Goal: Task Accomplishment & Management: Manage account settings

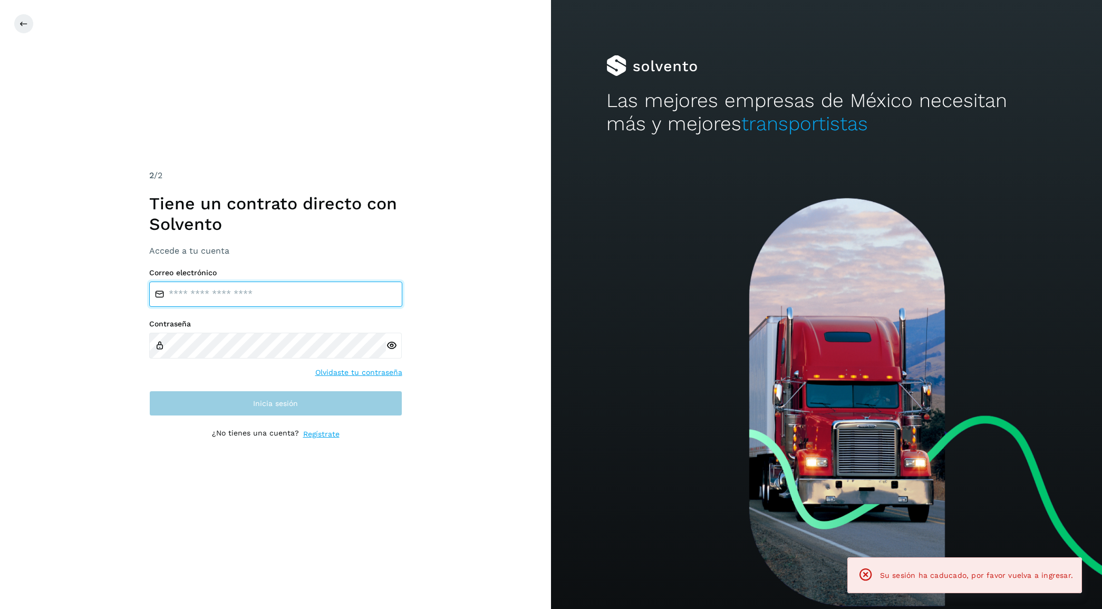
type input "**********"
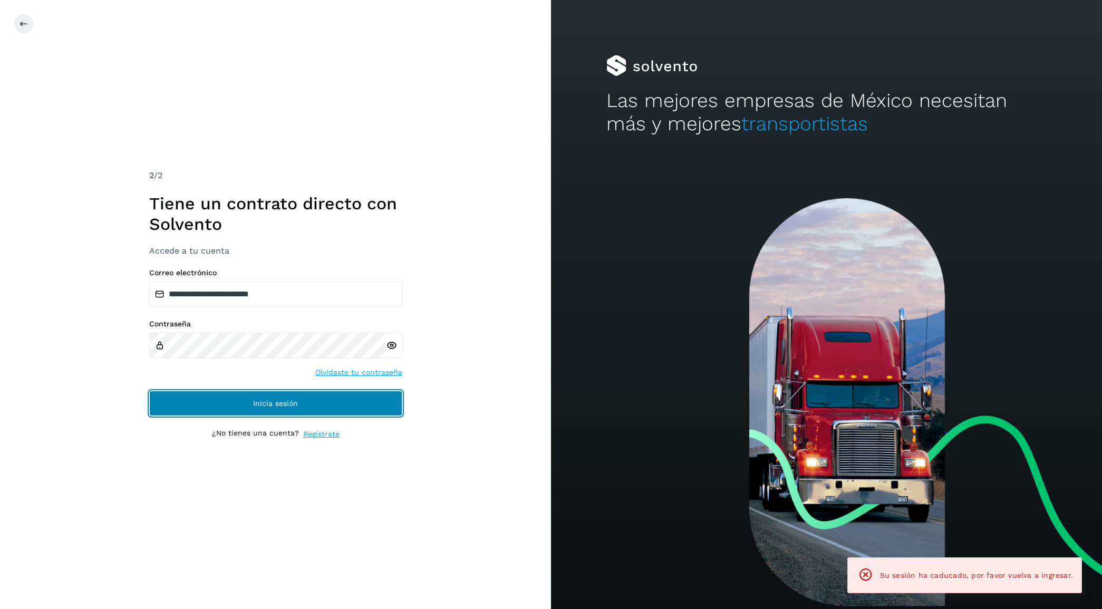
click at [225, 402] on button "Inicia sesión" at bounding box center [275, 403] width 253 height 25
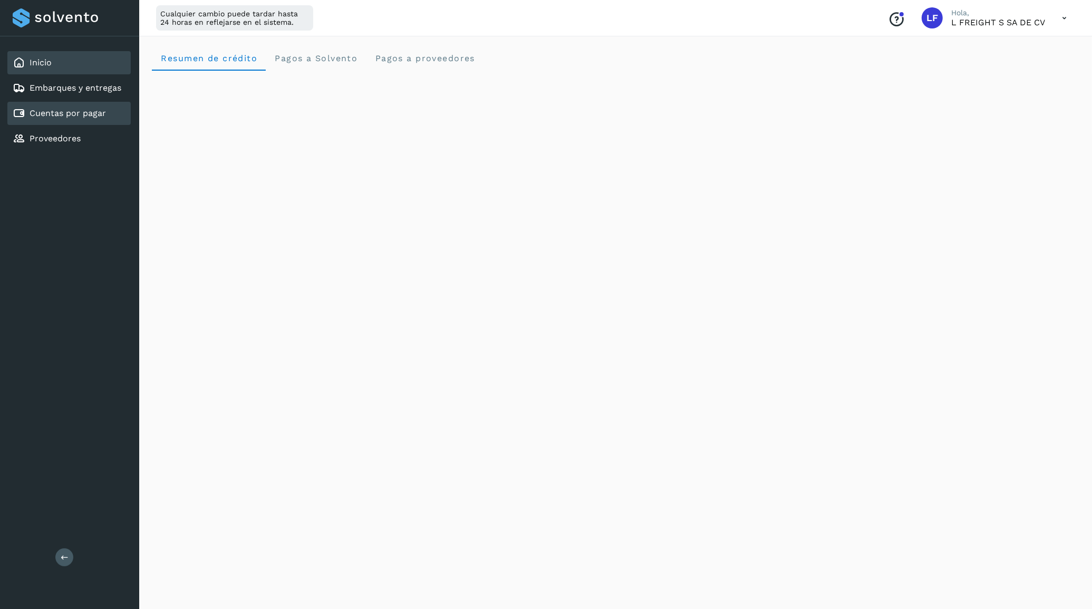
click at [61, 112] on link "Cuentas por pagar" at bounding box center [68, 113] width 76 height 10
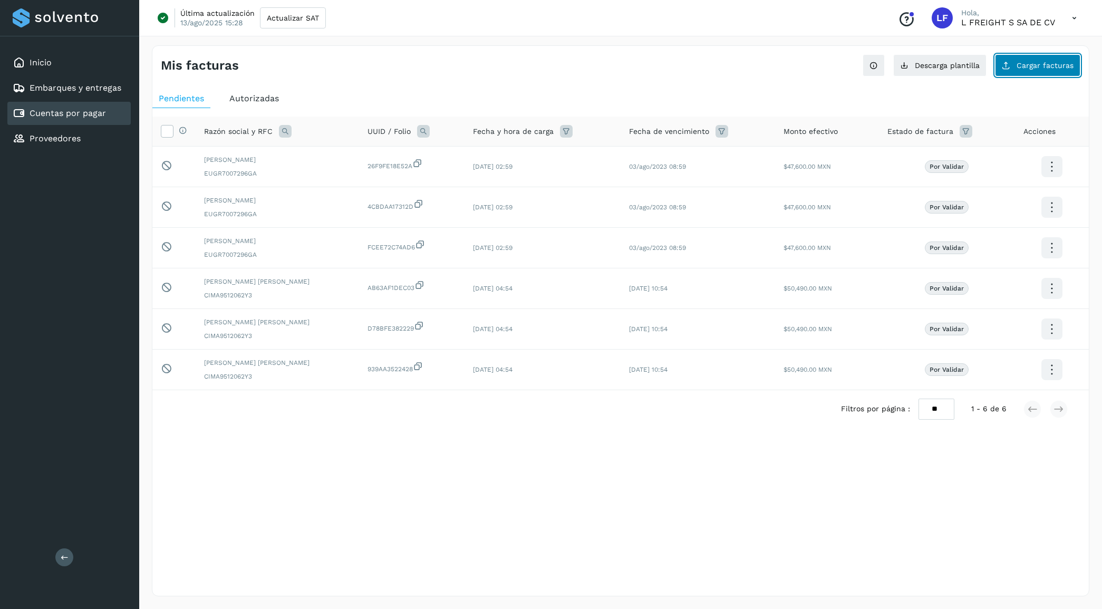
click at [1046, 59] on button "Cargar facturas" at bounding box center [1037, 65] width 85 height 22
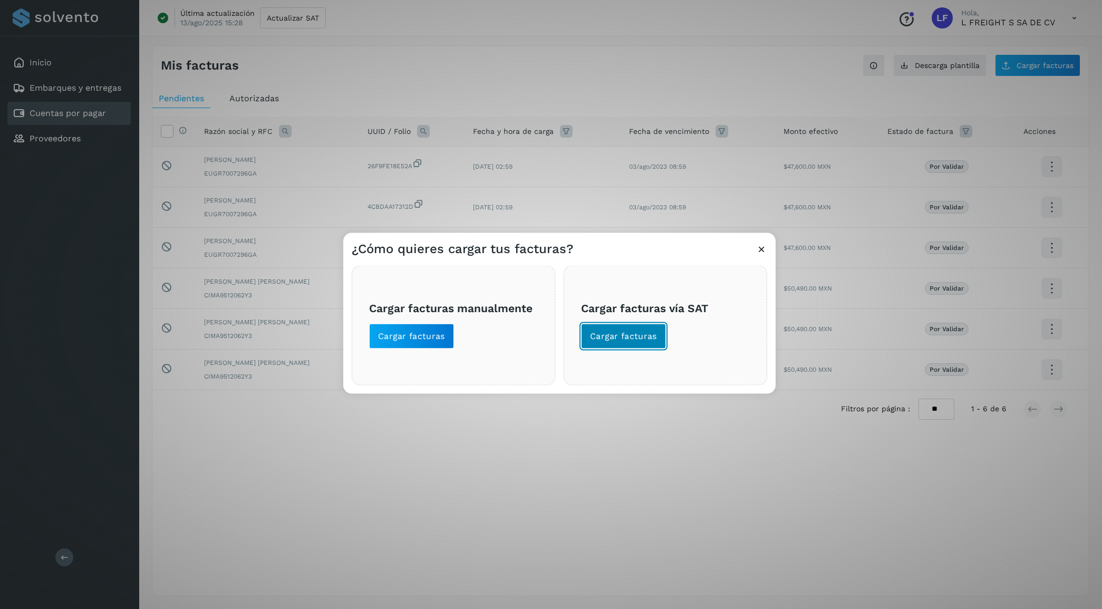
click at [640, 336] on span "Cargar facturas" at bounding box center [623, 336] width 67 height 12
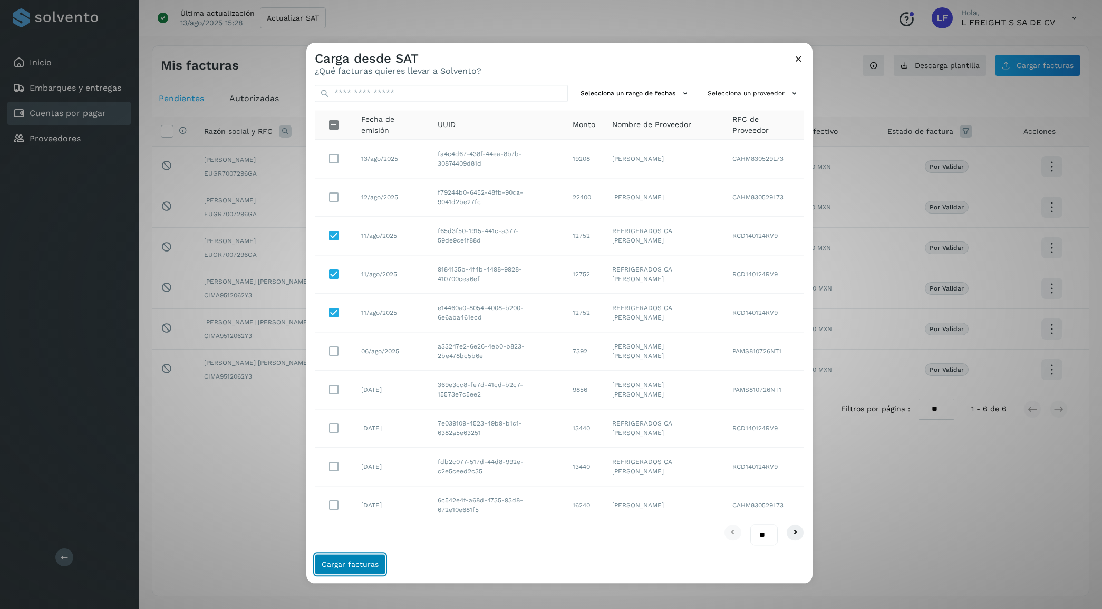
click at [345, 562] on span "Cargar facturas" at bounding box center [350, 564] width 57 height 7
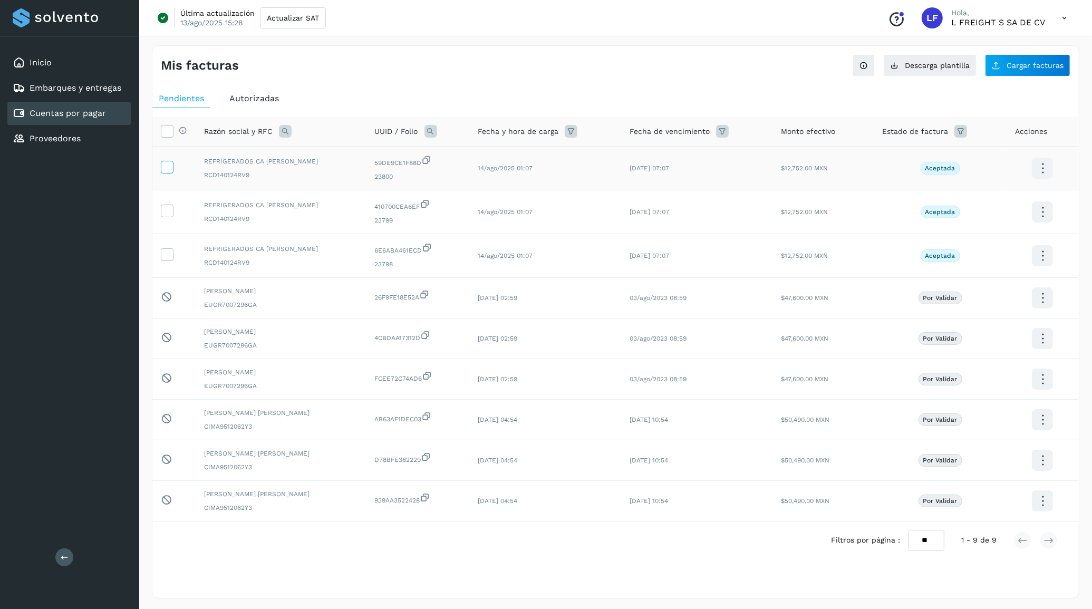
click at [171, 167] on icon at bounding box center [166, 166] width 11 height 11
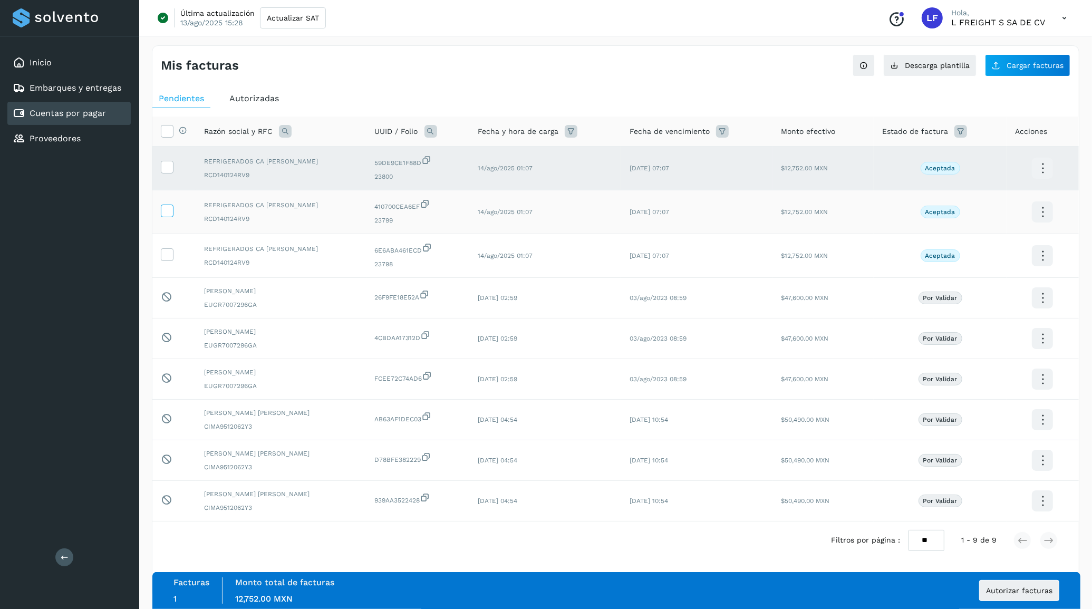
click at [169, 210] on icon at bounding box center [166, 210] width 11 height 11
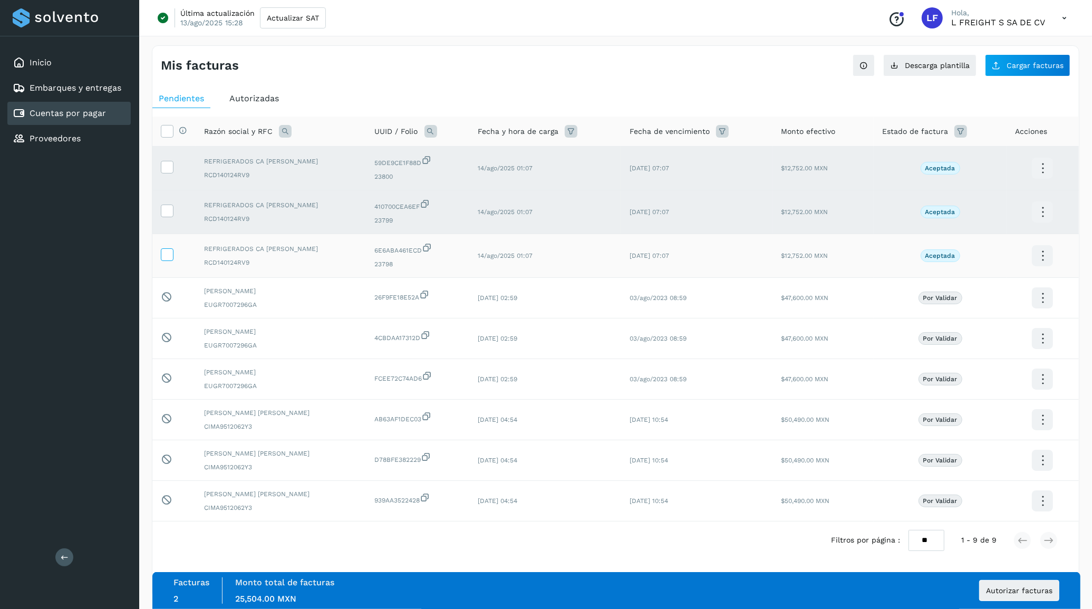
click at [162, 261] on label at bounding box center [167, 254] width 13 height 13
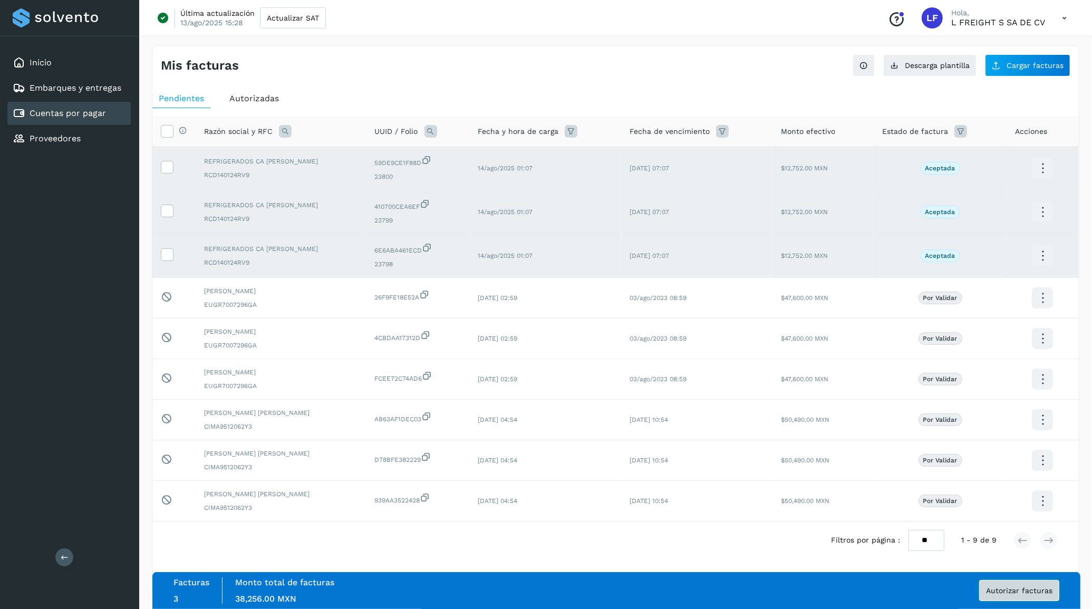
click at [1003, 584] on button "Autorizar facturas" at bounding box center [1019, 590] width 80 height 21
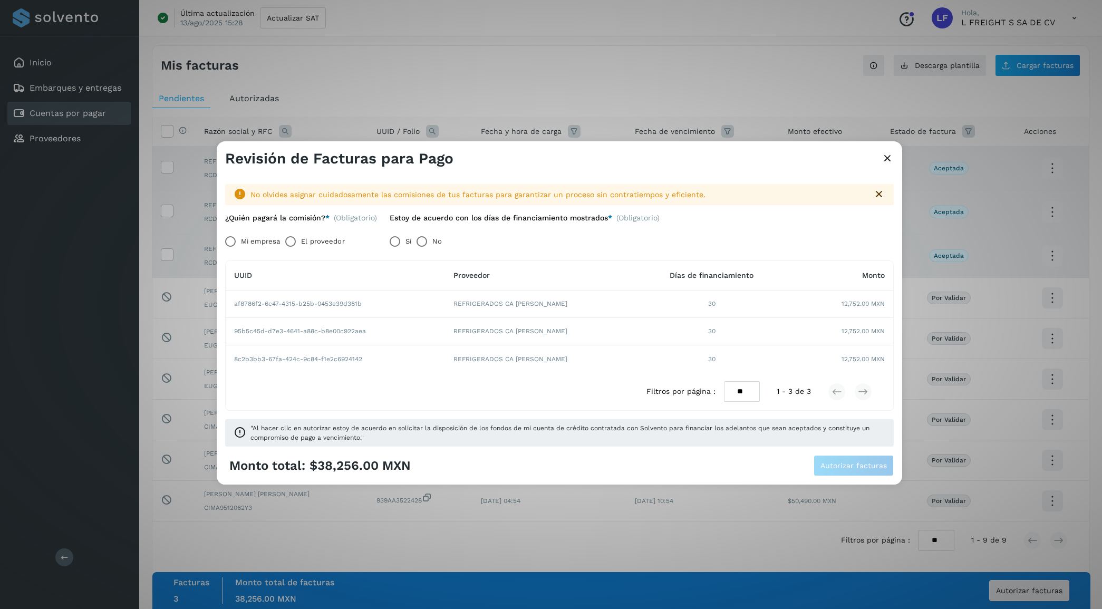
click at [318, 242] on label "El proveedor" at bounding box center [322, 241] width 43 height 21
click at [863, 460] on button "Autorizar facturas" at bounding box center [854, 465] width 80 height 21
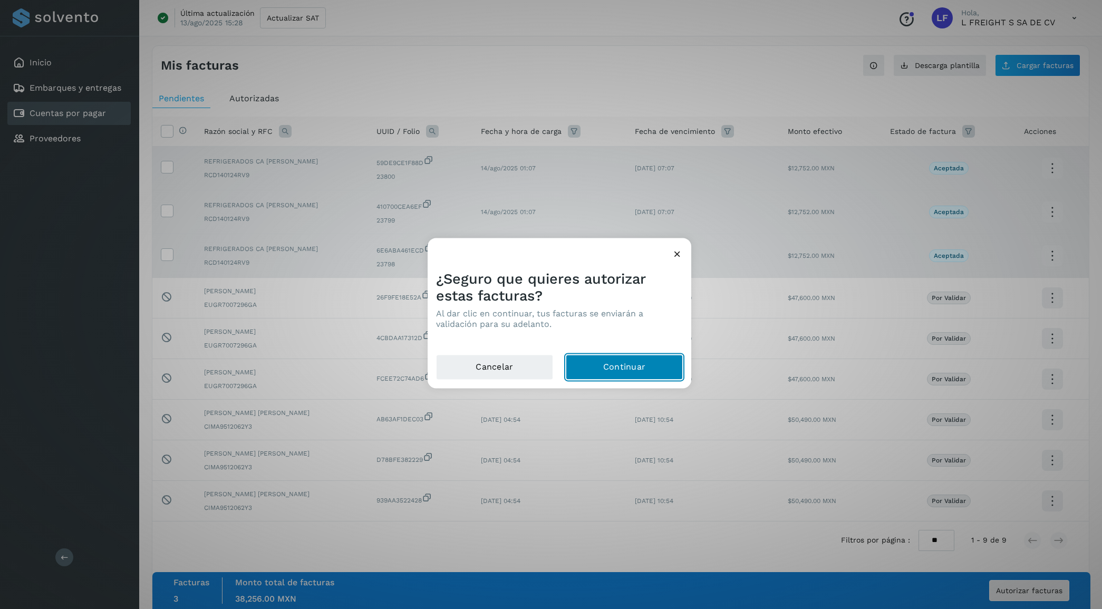
click at [622, 370] on button "Continuar" at bounding box center [624, 366] width 117 height 25
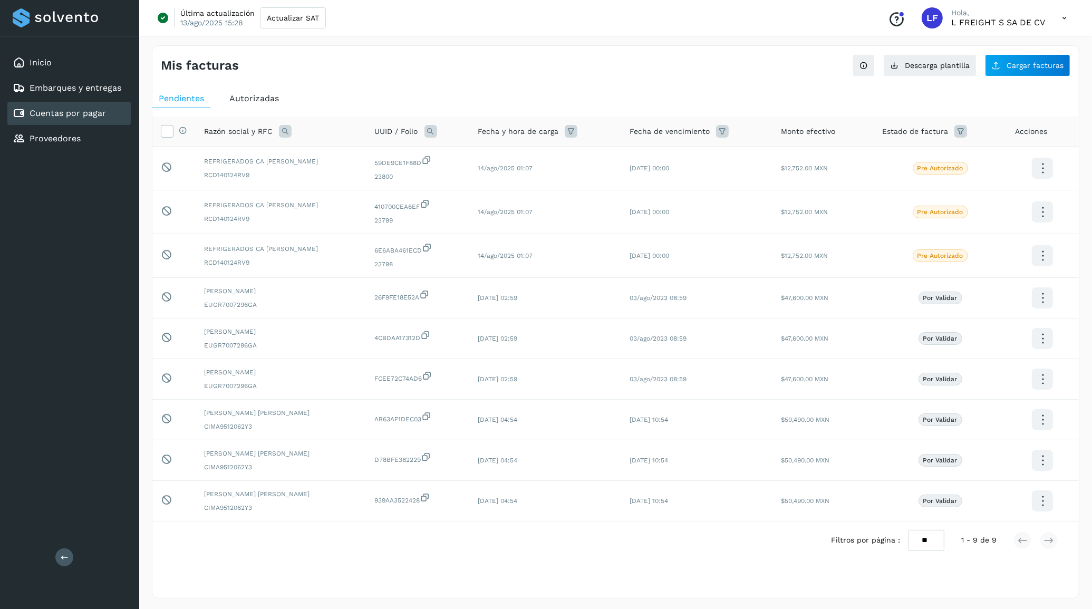
click at [180, 571] on div "Selecciona una fecha" at bounding box center [615, 567] width 926 height 17
click at [254, 96] on span "Autorizadas" at bounding box center [254, 98] width 50 height 10
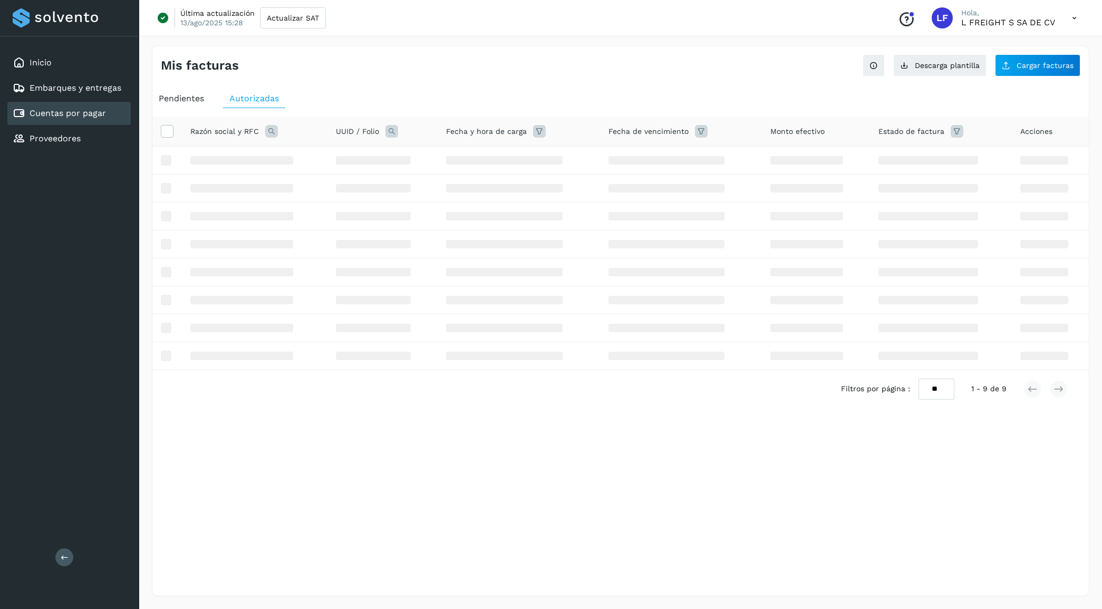
click at [187, 95] on span "Pendientes" at bounding box center [181, 98] width 45 height 10
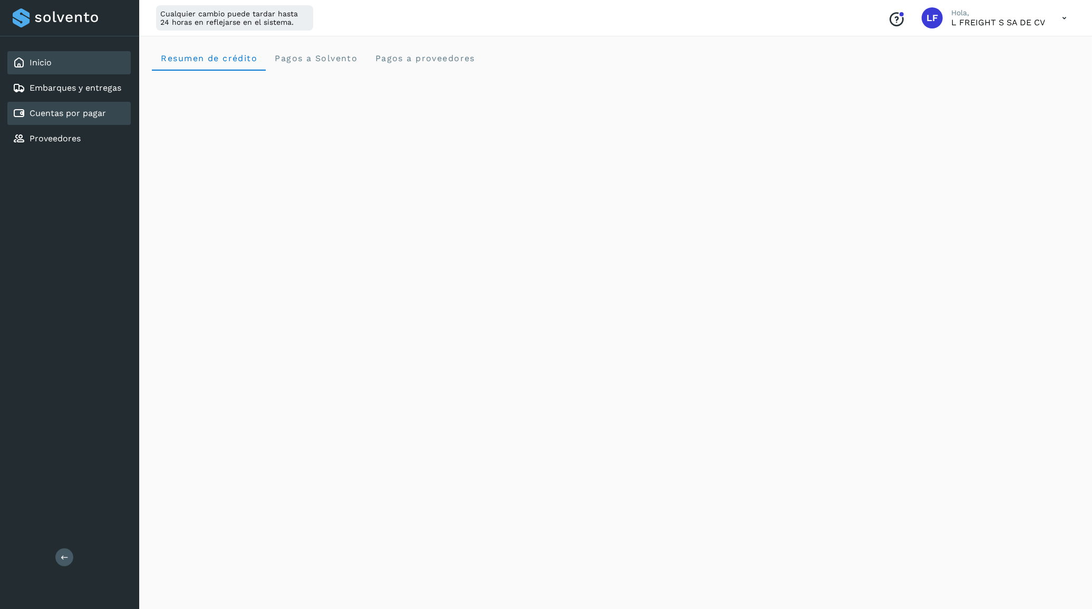
click at [91, 108] on link "Cuentas por pagar" at bounding box center [68, 113] width 76 height 10
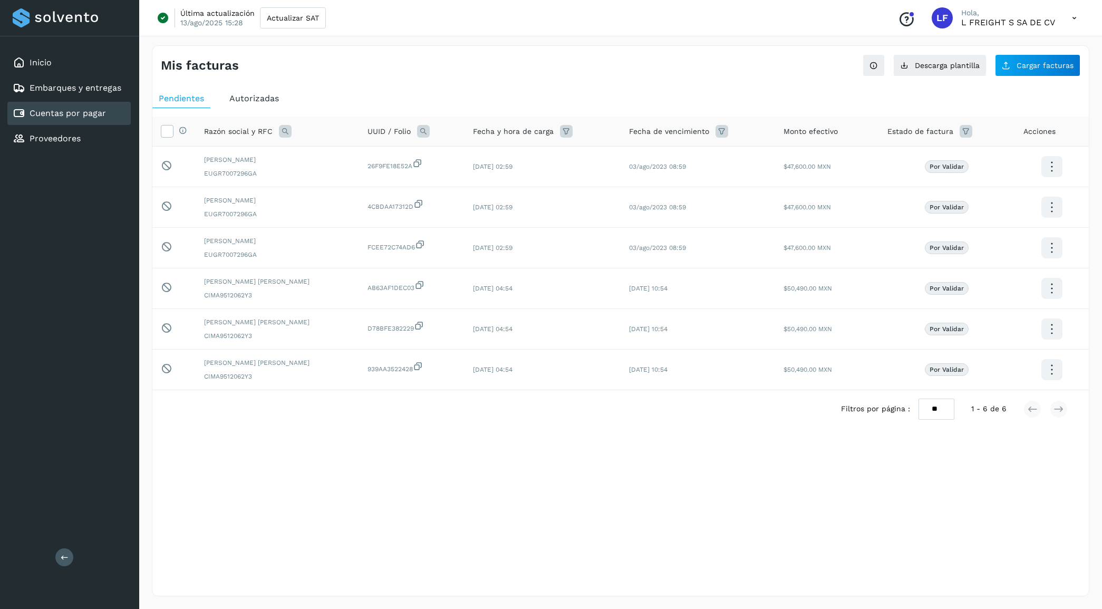
click at [266, 98] on span "Autorizadas" at bounding box center [254, 98] width 50 height 10
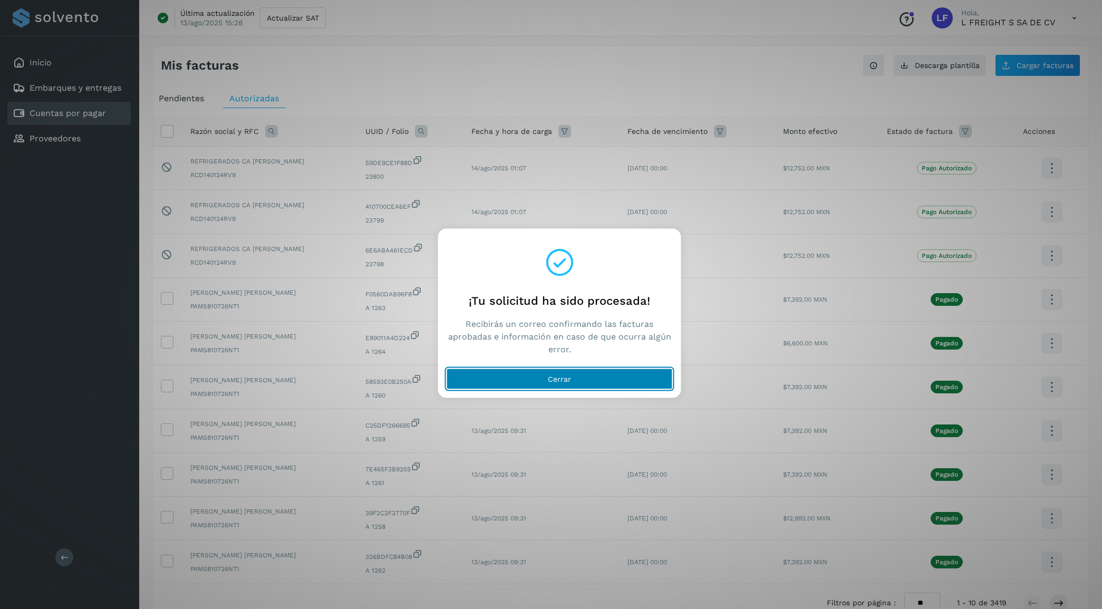
drag, startPoint x: 554, startPoint y: 374, endPoint x: 11, endPoint y: 370, distance: 542.6
click at [554, 375] on span "Cerrar" at bounding box center [559, 378] width 23 height 7
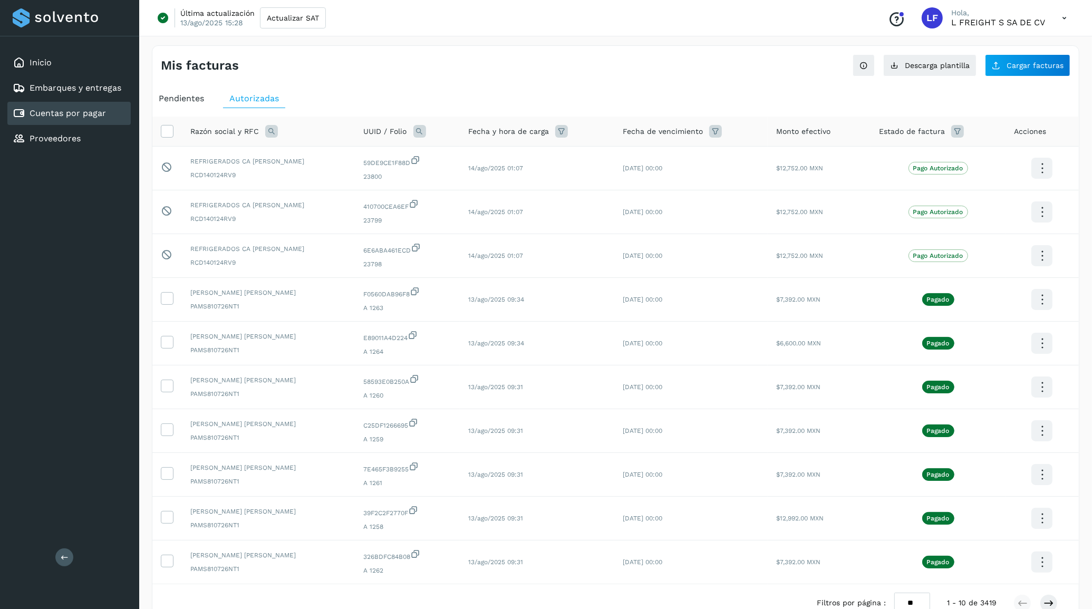
click at [91, 417] on div "Inicio Embarques y entregas Cuentas por pagar Proveedores Salir" at bounding box center [69, 304] width 139 height 609
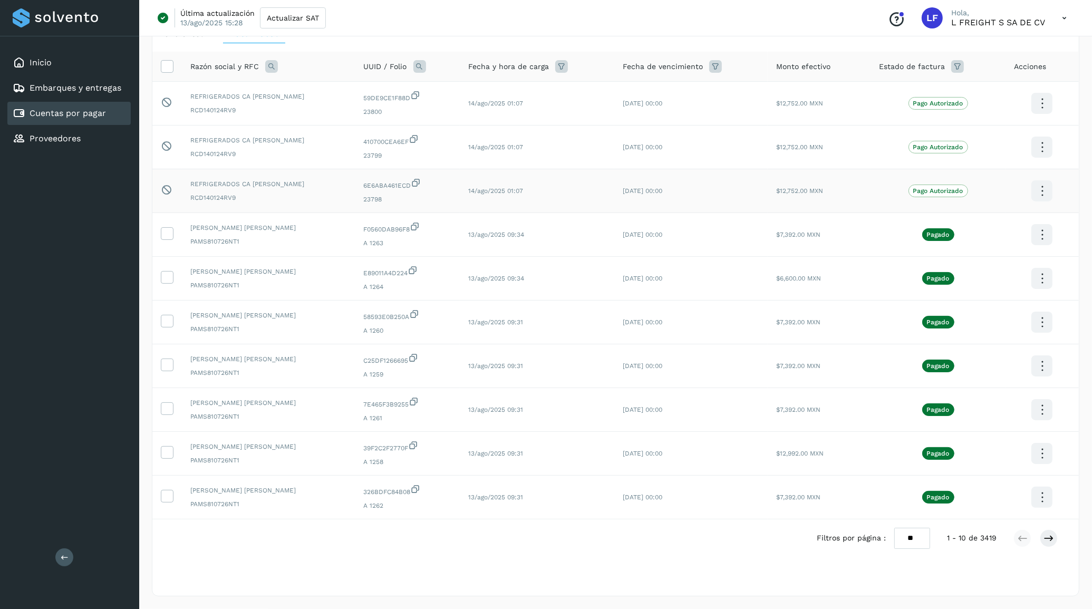
scroll to position [66, 0]
click at [1045, 544] on icon at bounding box center [1049, 538] width 11 height 11
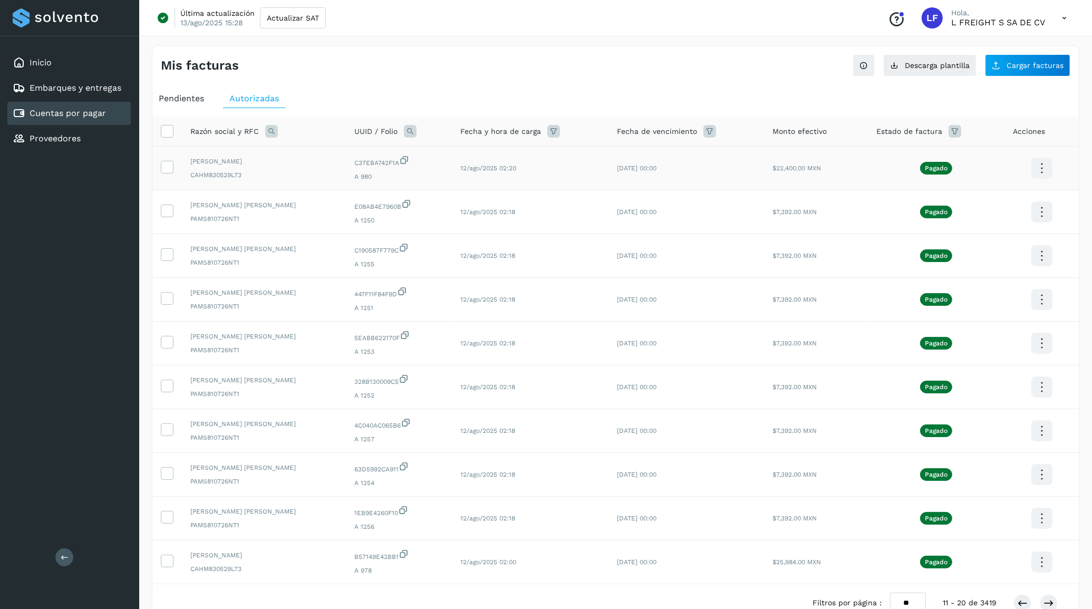
click at [393, 162] on span "C37EBA742F1A" at bounding box center [398, 161] width 89 height 13
copy span "C37EBA742F1A"
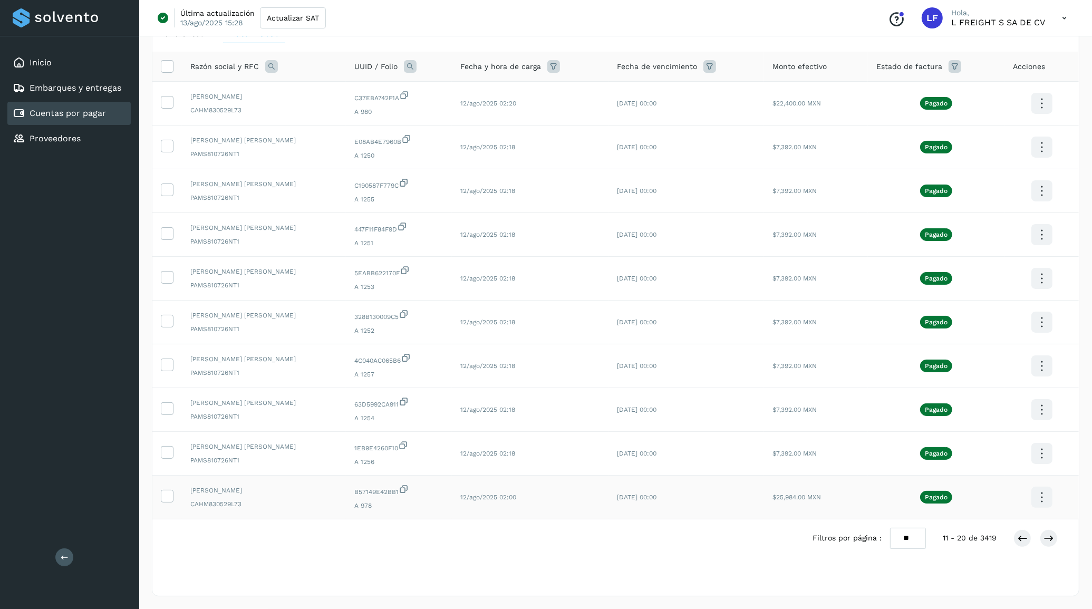
click at [392, 491] on span "B57149E42BB1" at bounding box center [398, 490] width 89 height 13
copy span "B57149E42BB1"
click at [95, 448] on div "Inicio Embarques y entregas Cuentas por pagar Proveedores Salir" at bounding box center [69, 304] width 139 height 609
